Goal: Transaction & Acquisition: Purchase product/service

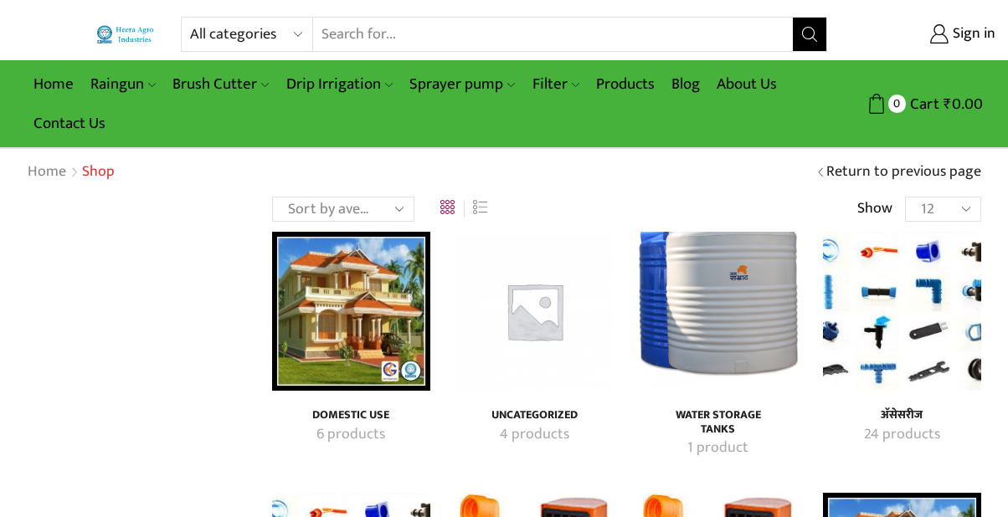
scroll to position [86, 0]
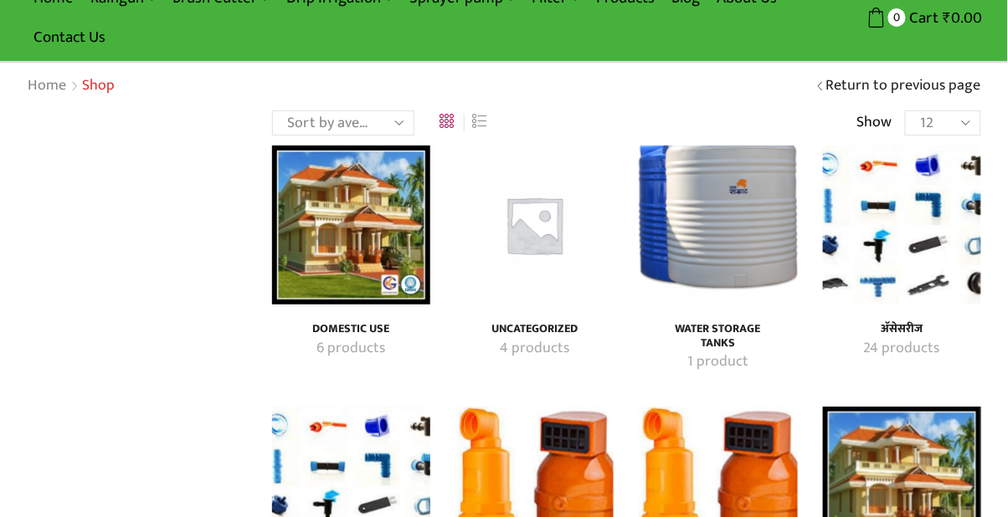
click at [335, 234] on img "Visit product category Domestic Use" at bounding box center [351, 225] width 158 height 158
click at [332, 332] on h4 "Domestic Use" at bounding box center [351, 329] width 121 height 14
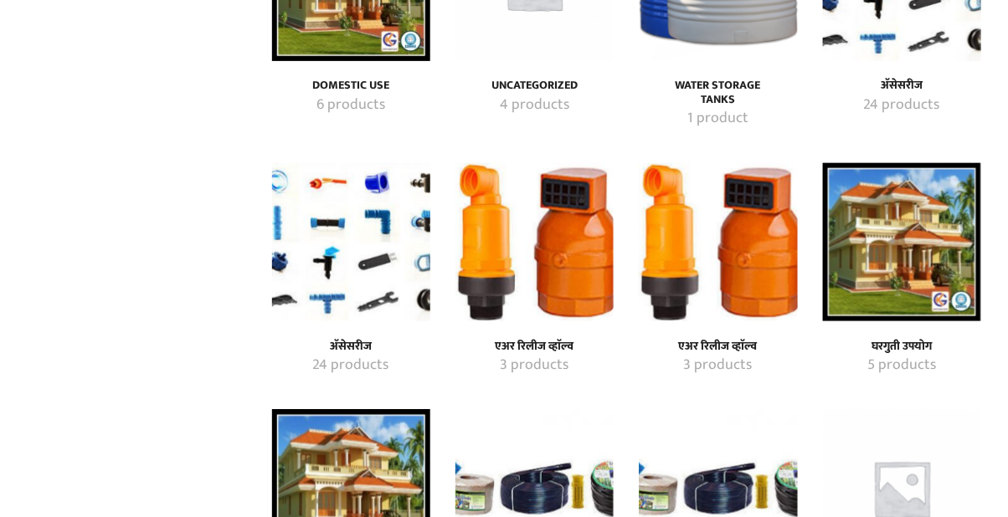
scroll to position [331, 0]
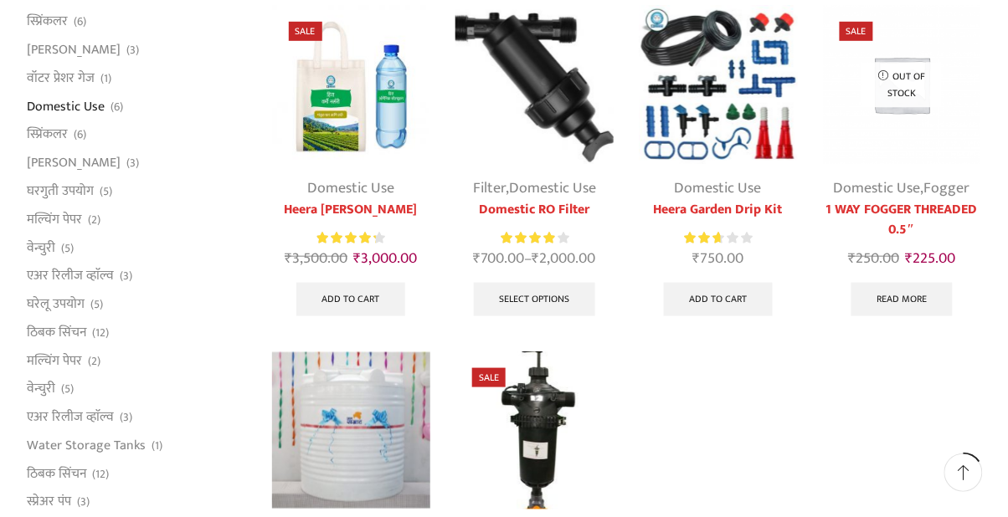
scroll to position [226, 0]
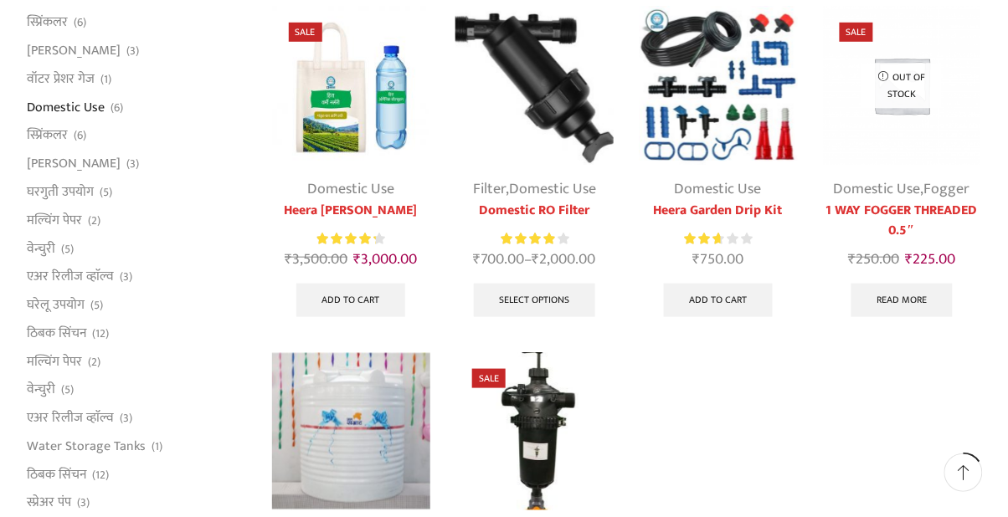
click at [59, 225] on link "मल्चिंग पेपर" at bounding box center [54, 220] width 55 height 28
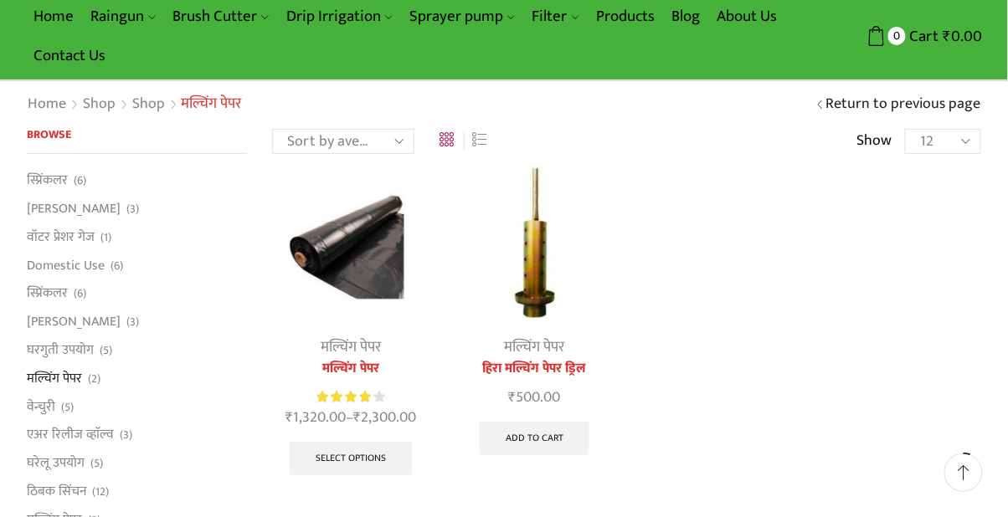
scroll to position [90, 0]
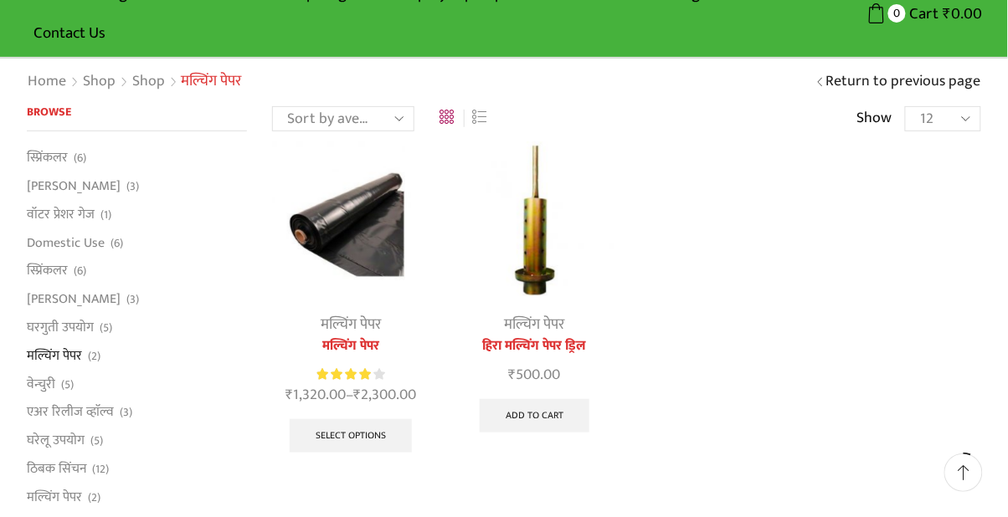
click at [324, 233] on img at bounding box center [351, 221] width 158 height 158
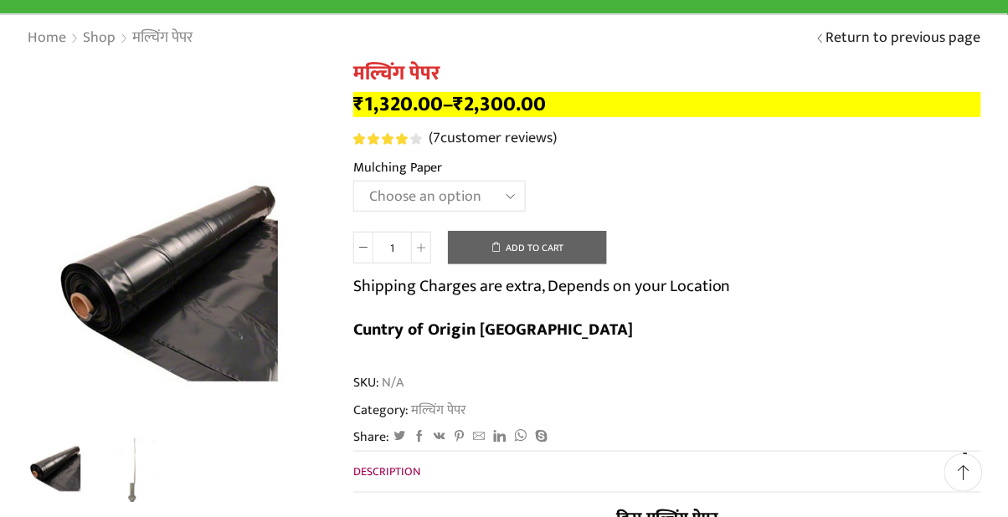
scroll to position [153, 0]
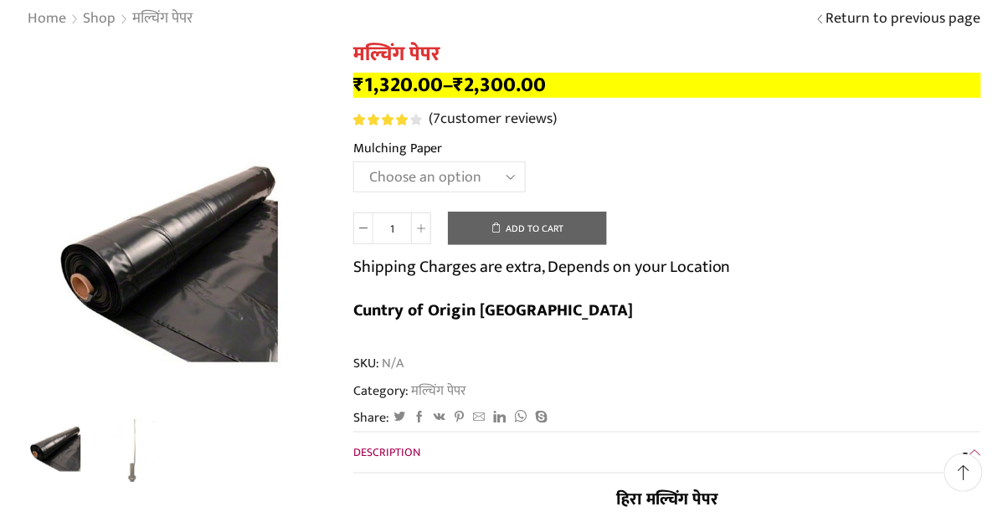
click at [502, 171] on select "Choose an option 1000 X 20 X [PHONE_NUMBER] X [PHONE_NUMBER] X [PHONE_NUMBER] X…" at bounding box center [439, 177] width 172 height 31
click at [691, 354] on div "SKU: N/A Category: मल्चिंग पेपर" at bounding box center [667, 377] width 628 height 47
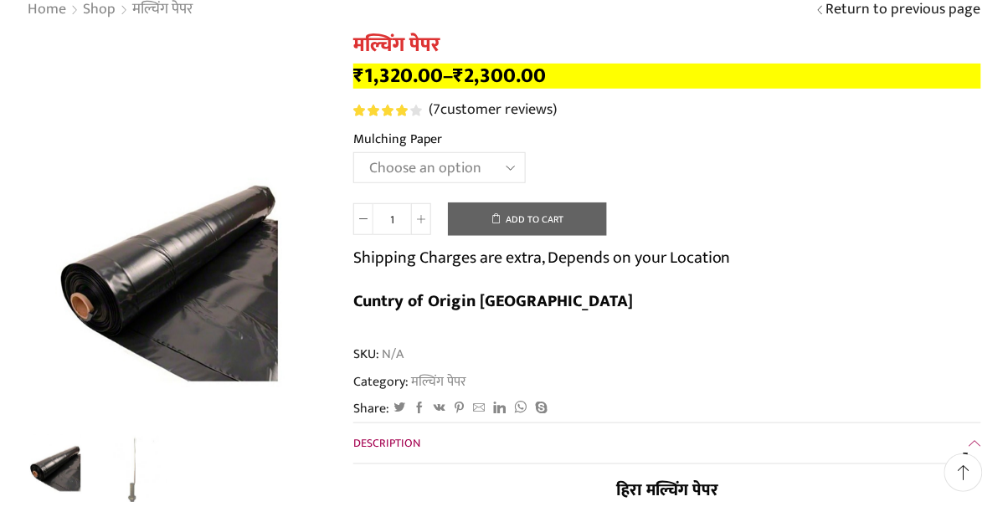
scroll to position [162, 0]
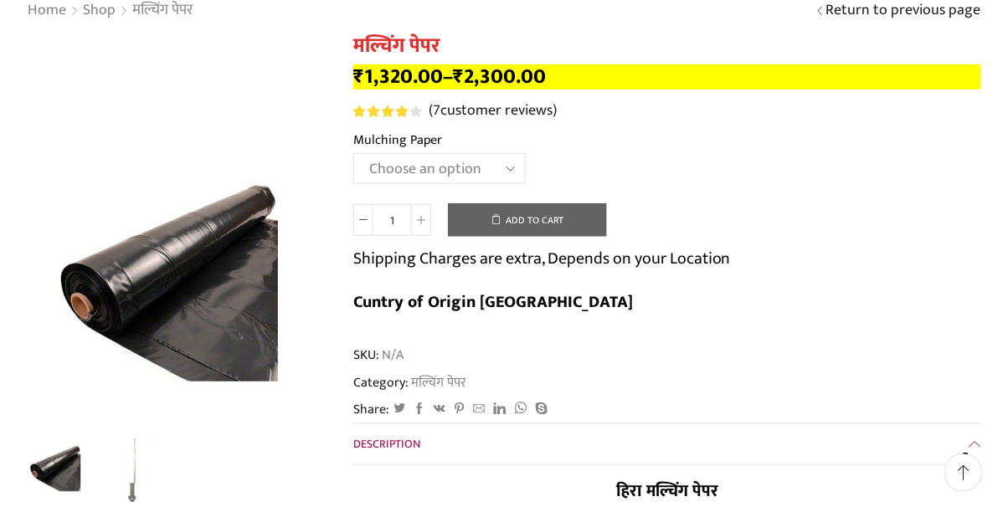
click at [486, 162] on select "Choose an option 1000 X 20 X [PHONE_NUMBER] X [PHONE_NUMBER] X [PHONE_NUMBER] X…" at bounding box center [439, 168] width 172 height 31
click at [353, 153] on select "Choose an option 1000 X 20 X [PHONE_NUMBER] X [PHONE_NUMBER] X [PHONE_NUMBER] X…" at bounding box center [439, 168] width 172 height 31
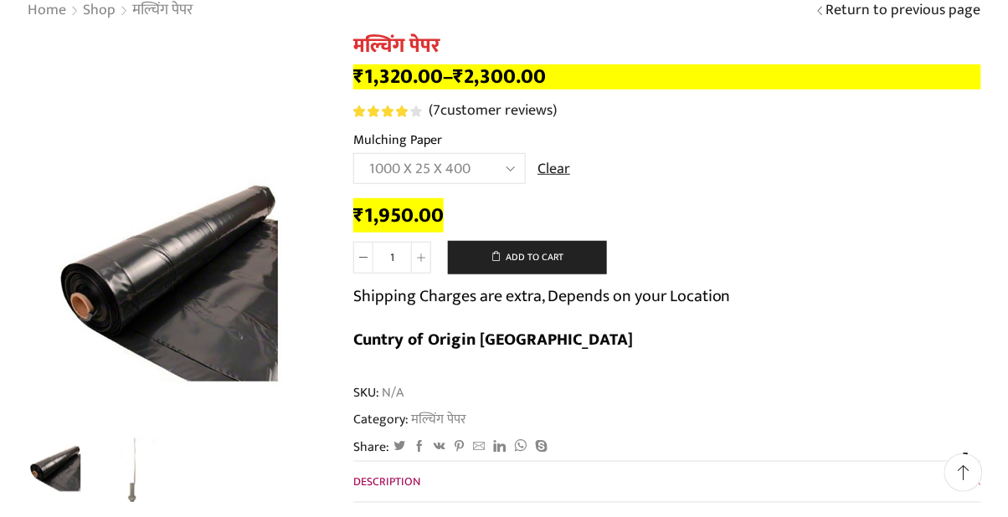
click at [498, 171] on select "Choose an option 1000 X 20 X [PHONE_NUMBER] X [PHONE_NUMBER] X [PHONE_NUMBER] X…" at bounding box center [439, 168] width 172 height 31
click at [353, 153] on select "Choose an option 1000 X 20 X [PHONE_NUMBER] X [PHONE_NUMBER] X [PHONE_NUMBER] X…" at bounding box center [439, 168] width 172 height 31
click at [490, 164] on select "Choose an option 1000 X 20 X [PHONE_NUMBER] X [PHONE_NUMBER] X [PHONE_NUMBER] X…" at bounding box center [439, 168] width 172 height 31
click at [353, 153] on select "Choose an option 1000 X 20 X [PHONE_NUMBER] X [PHONE_NUMBER] X [PHONE_NUMBER] X…" at bounding box center [439, 168] width 172 height 31
select select "750-x-25-x-400-hi"
